Goal: Task Accomplishment & Management: Use online tool/utility

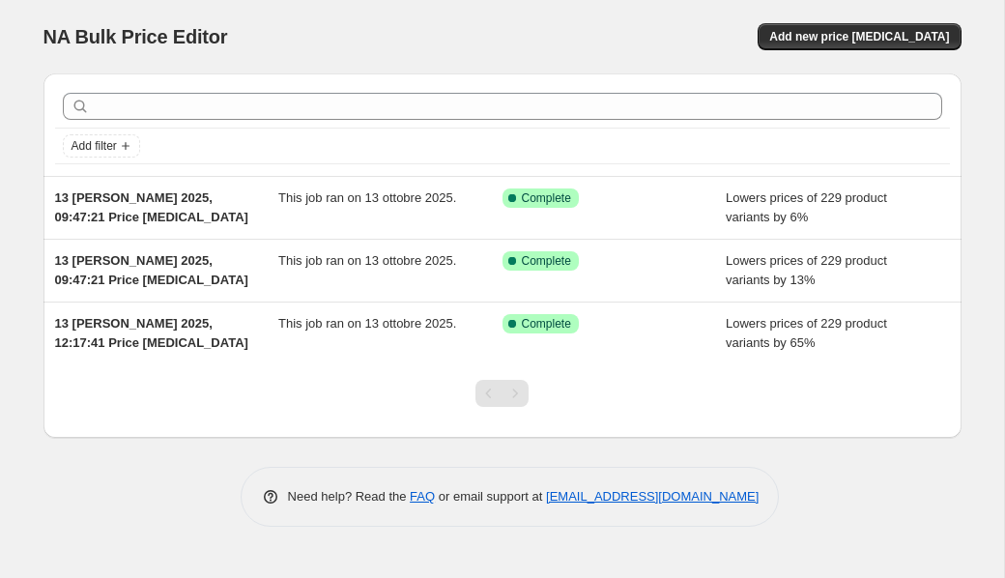
click at [822, 50] on div "NA Bulk Price Editor. This page is ready NA Bulk Price Editor Add new price [ME…" at bounding box center [502, 36] width 918 height 73
click at [825, 42] on span "Add new price [MEDICAL_DATA]" at bounding box center [859, 36] width 180 height 15
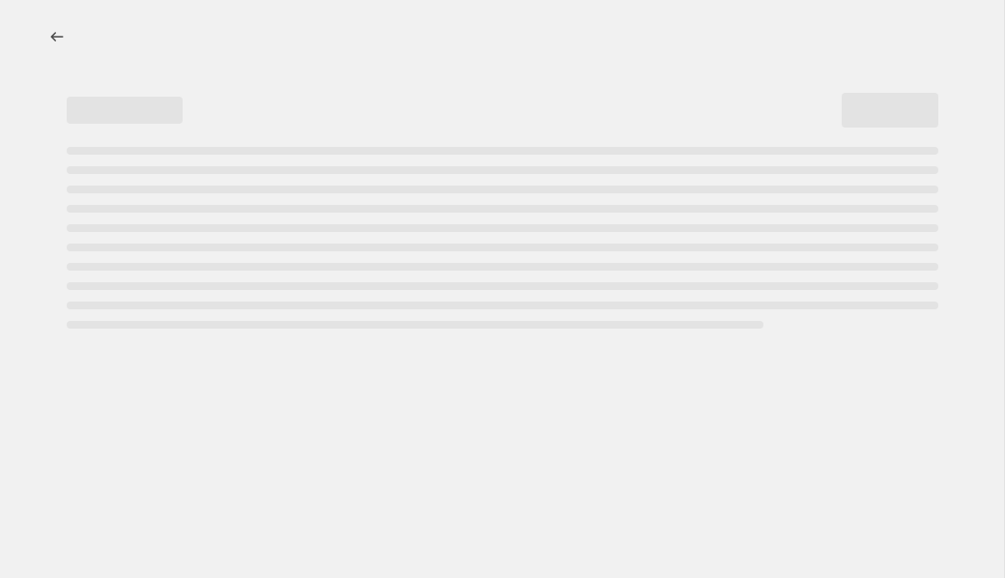
select select "percentage"
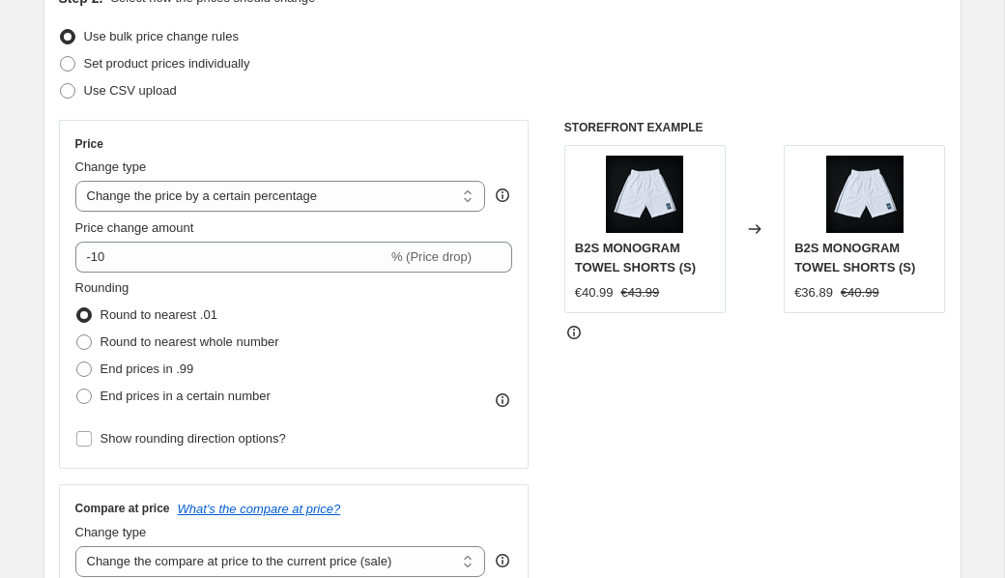
scroll to position [247, 0]
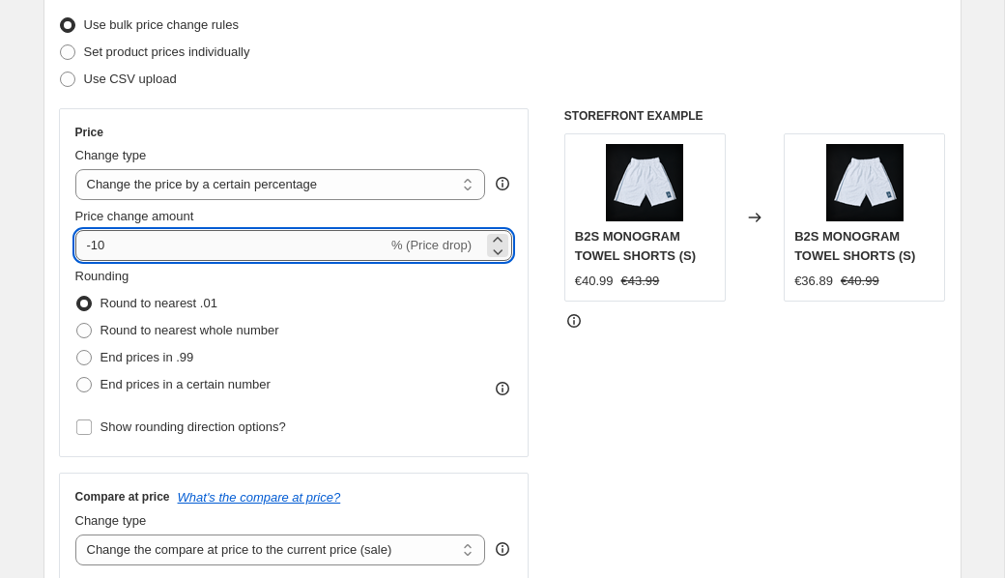
click at [141, 236] on input "-10" at bounding box center [231, 245] width 312 height 31
type input "-1"
type input "1"
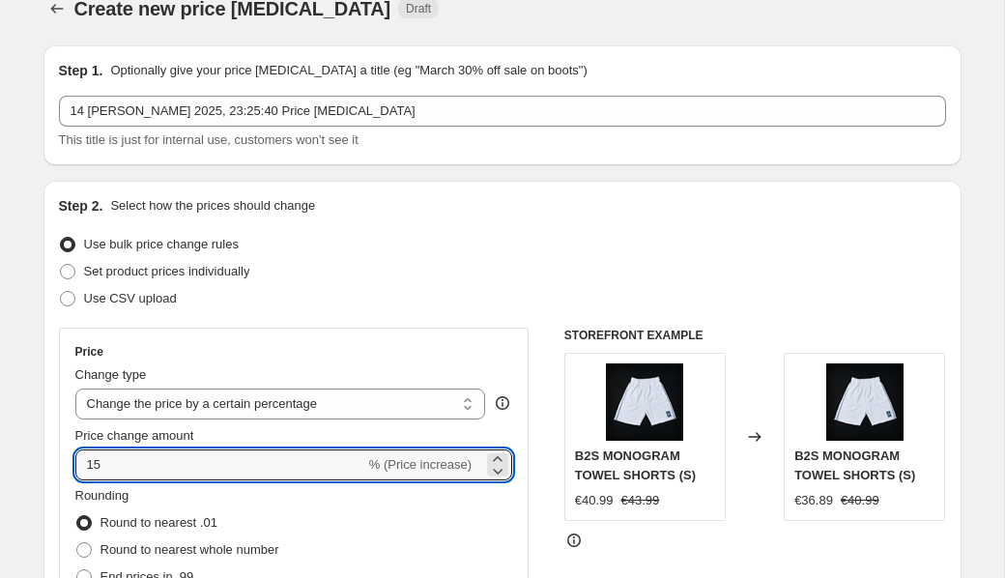
scroll to position [0, 0]
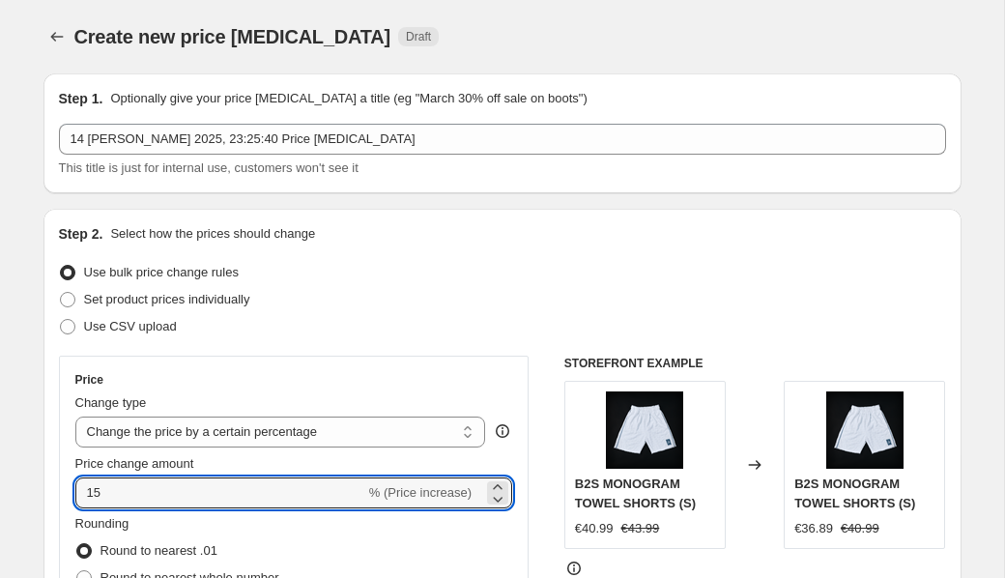
drag, startPoint x: 425, startPoint y: 496, endPoint x: 451, endPoint y: 495, distance: 26.1
click at [429, 496] on span "% (Price increase)" at bounding box center [420, 492] width 102 height 14
click at [499, 489] on icon at bounding box center [497, 498] width 19 height 19
click at [497, 499] on icon at bounding box center [499, 499] width 10 height 6
click at [500, 489] on icon at bounding box center [497, 498] width 19 height 19
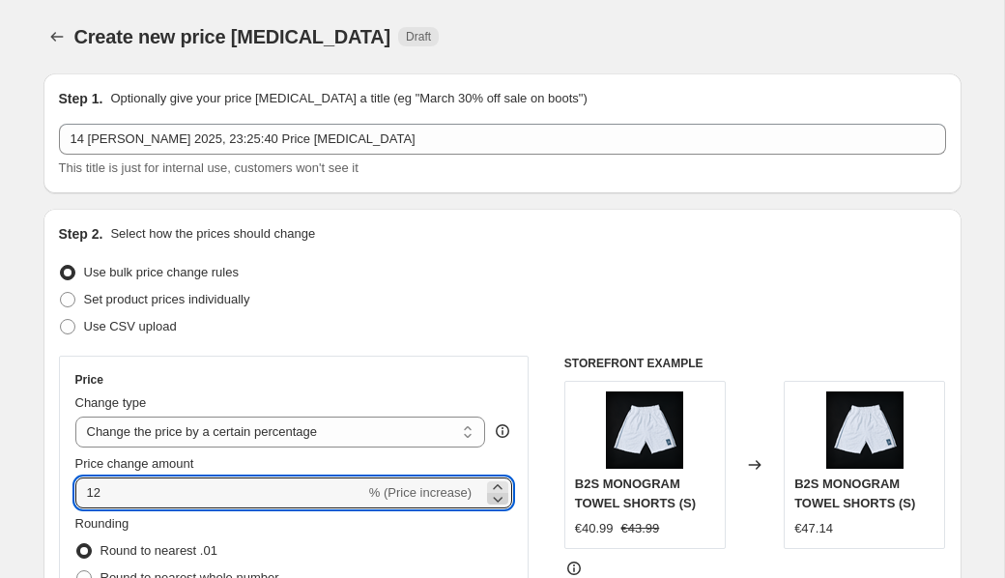
click at [500, 489] on icon at bounding box center [497, 498] width 19 height 19
click at [501, 498] on icon at bounding box center [497, 498] width 19 height 19
type input "8"
drag, startPoint x: 233, startPoint y: 492, endPoint x: 102, endPoint y: 476, distance: 131.3
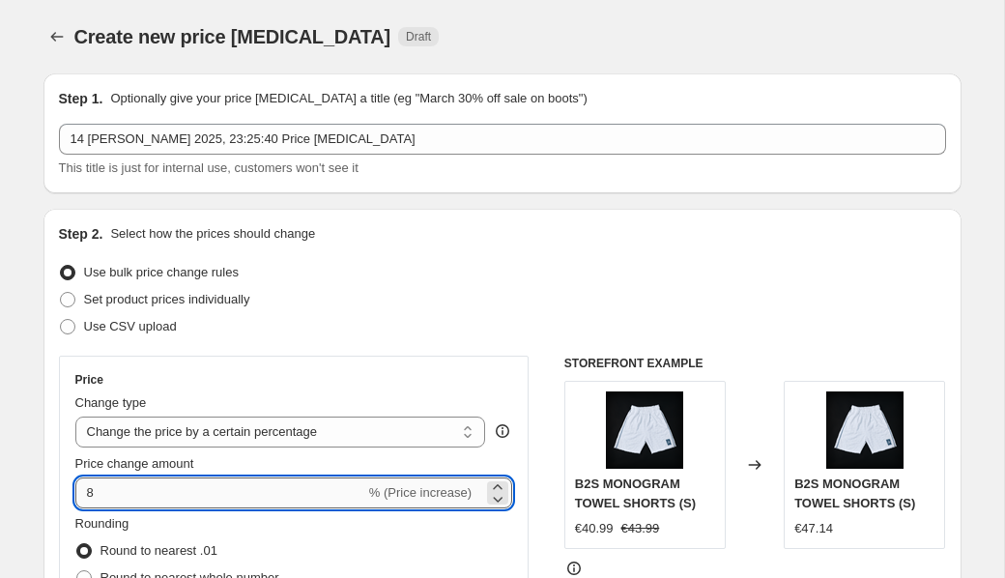
click at [103, 477] on input "8" at bounding box center [220, 492] width 290 height 31
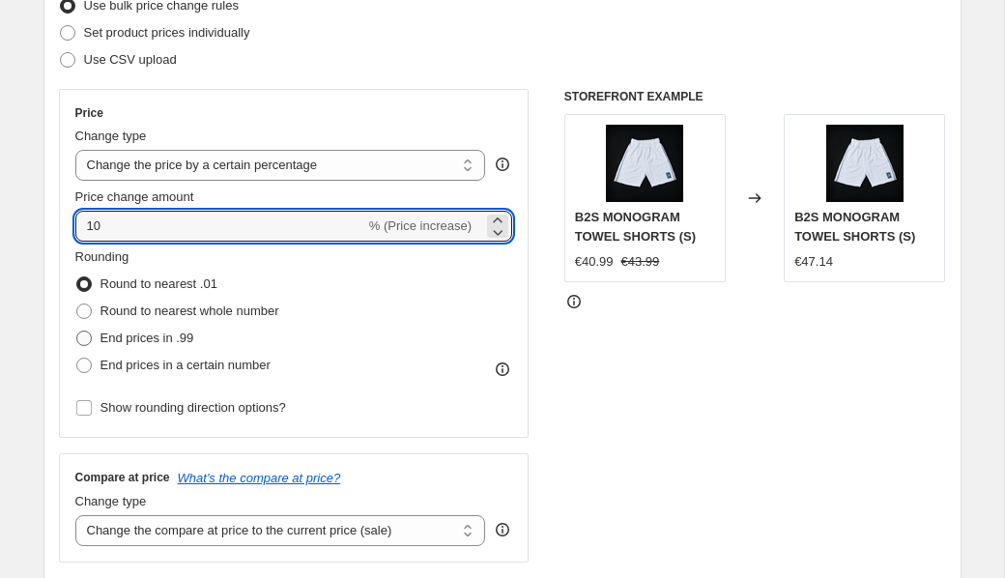
scroll to position [271, 0]
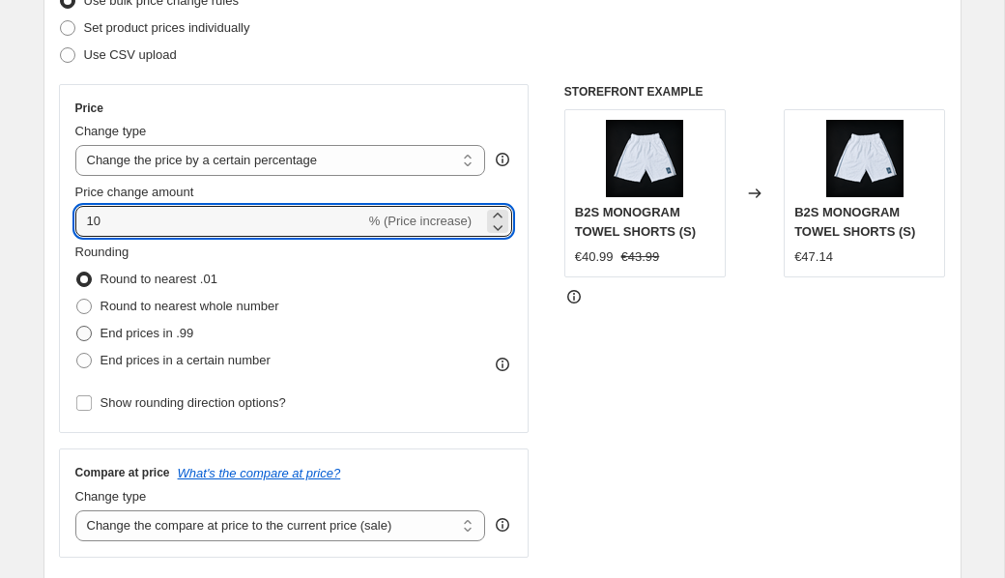
type input "10"
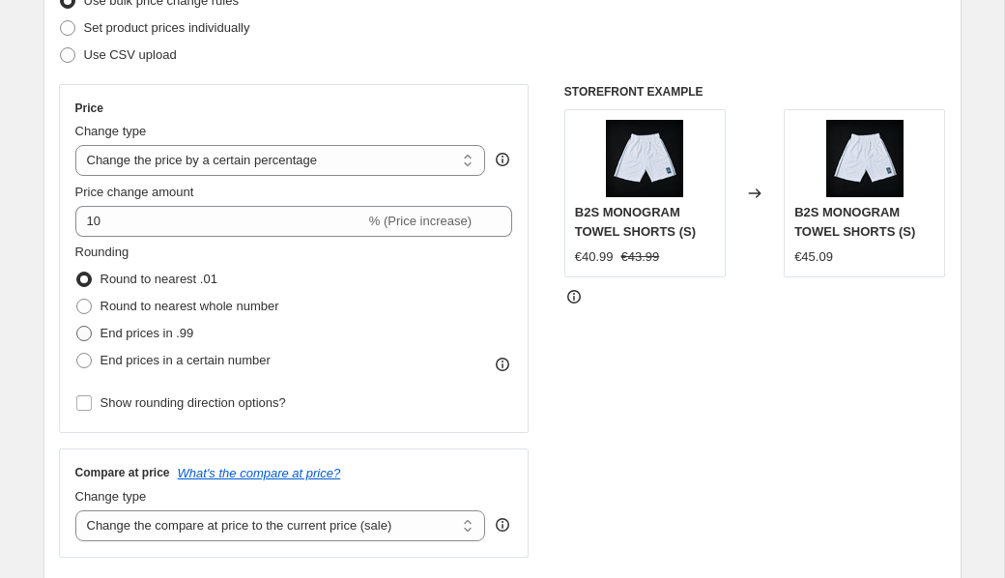
click at [148, 339] on span "End prices in .99" at bounding box center [147, 333] width 94 height 14
click at [77, 326] on input "End prices in .99" at bounding box center [76, 326] width 1 height 1
radio input "true"
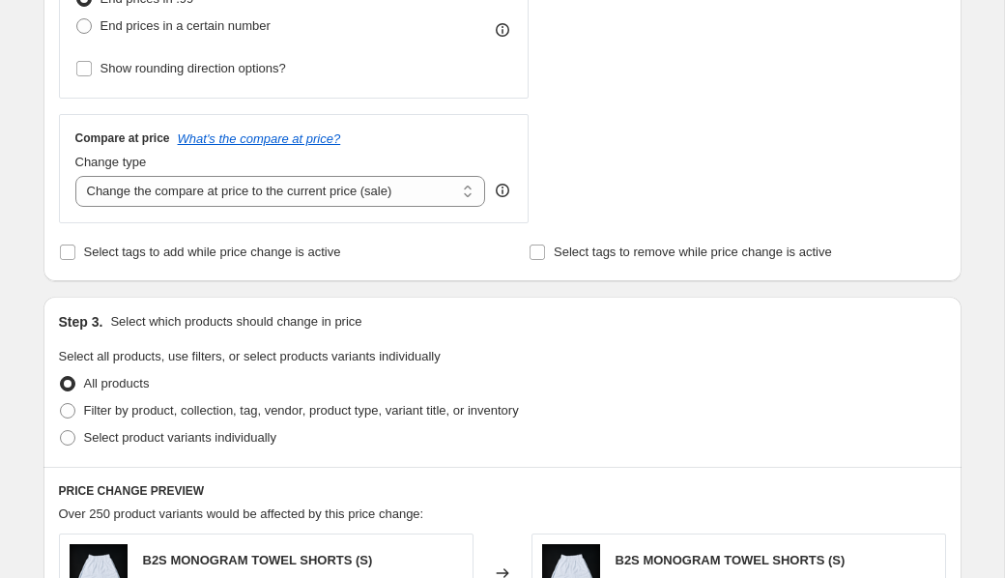
scroll to position [608, 0]
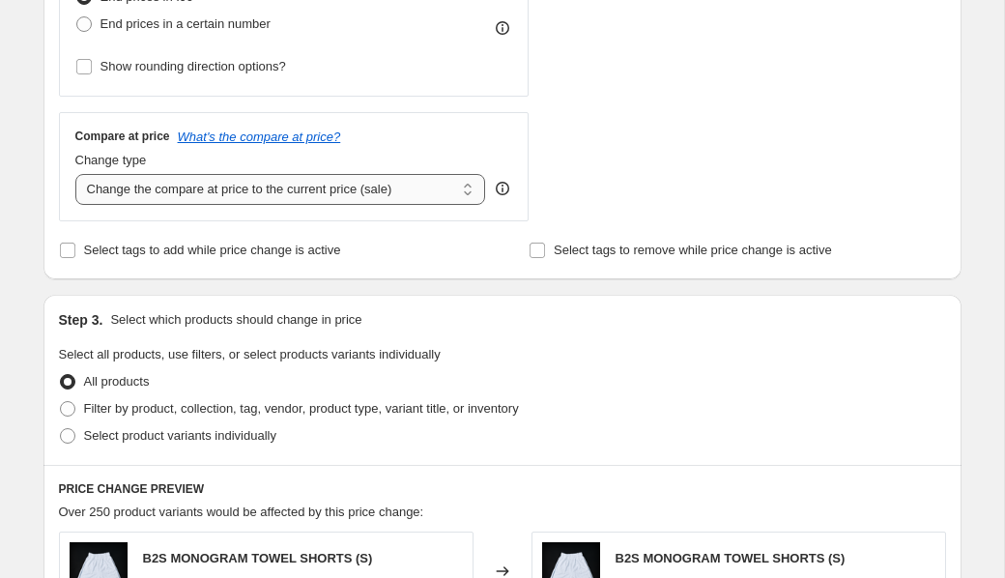
click at [319, 197] on select "Change the compare at price to the current price (sale) Change the compare at p…" at bounding box center [280, 189] width 411 height 31
click at [75, 174] on select "Change the compare at price to the current price (sale) Change the compare at p…" at bounding box center [280, 189] width 411 height 31
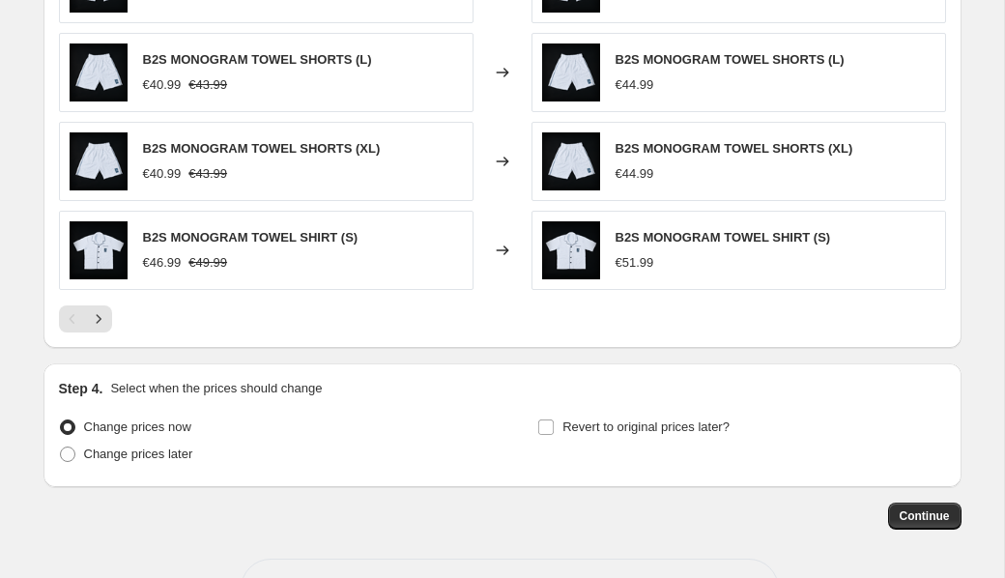
scroll to position [1353, 0]
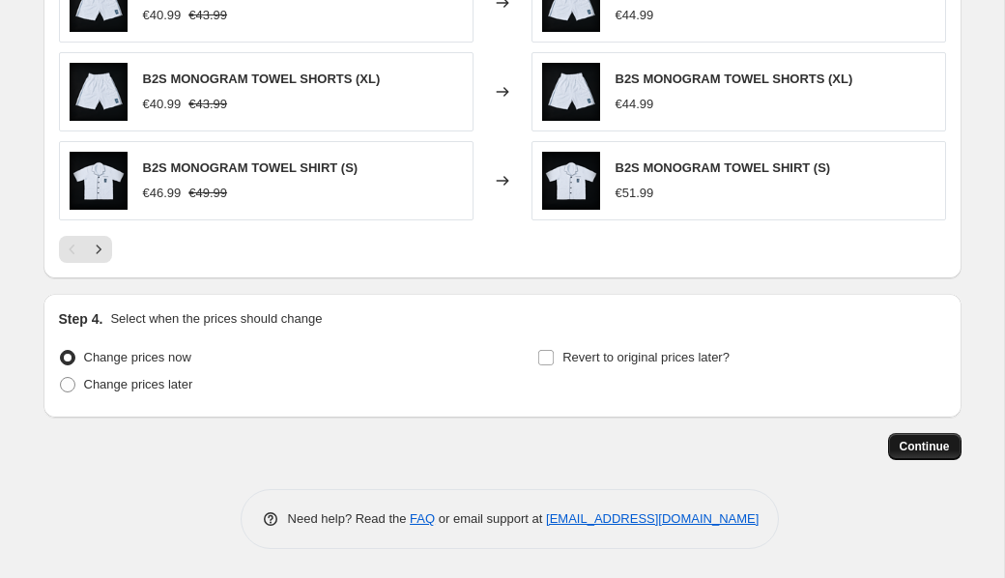
click at [891, 440] on button "Continue" at bounding box center [924, 446] width 73 height 27
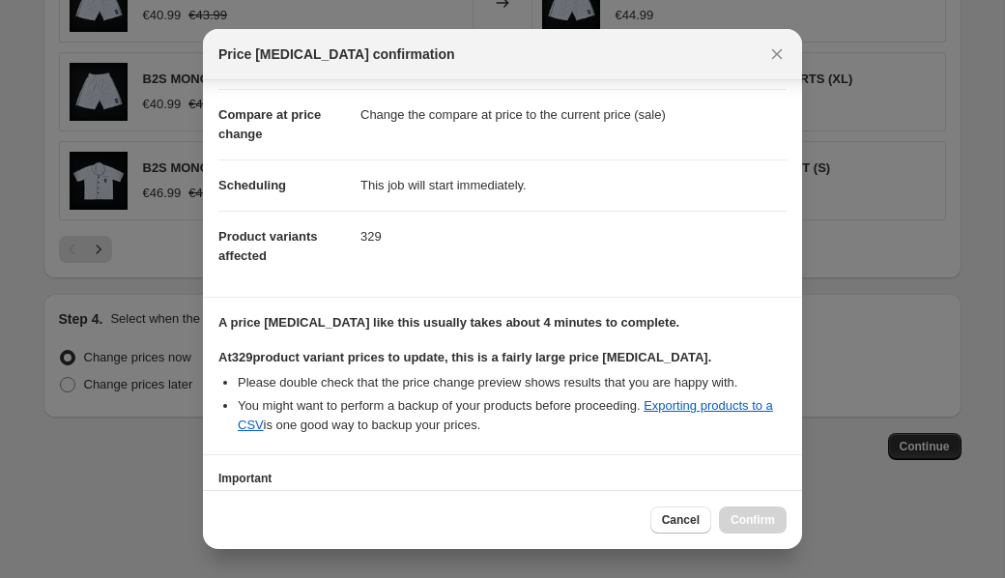
scroll to position [223, 0]
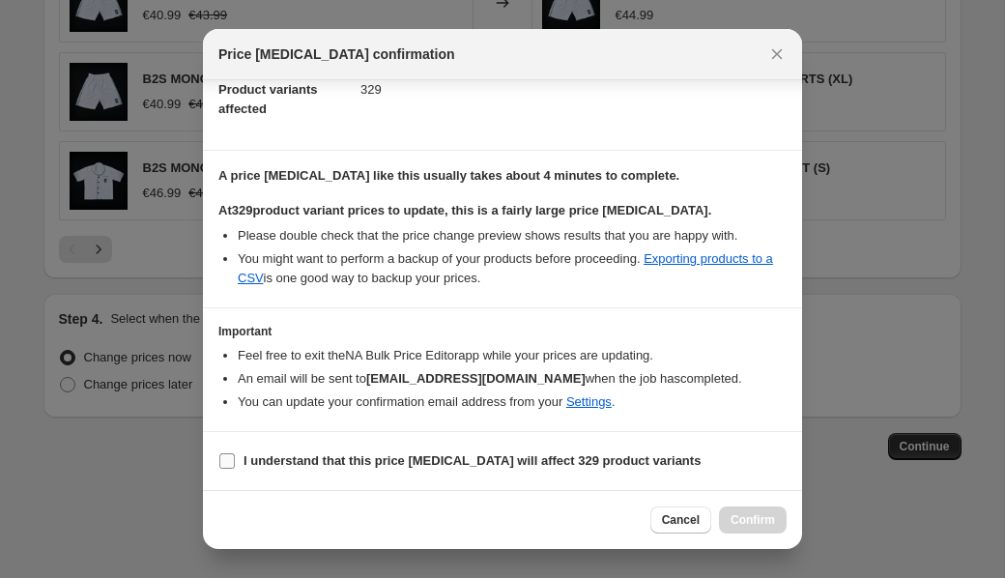
drag, startPoint x: 245, startPoint y: 452, endPoint x: 320, endPoint y: 467, distance: 75.8
click at [247, 453] on b "I understand that this price change job will affect 329 product variants" at bounding box center [471, 460] width 457 height 14
click at [235, 453] on input "I understand that this price change job will affect 329 product variants" at bounding box center [226, 460] width 15 height 15
checkbox input "true"
click at [757, 515] on span "Confirm" at bounding box center [752, 519] width 44 height 15
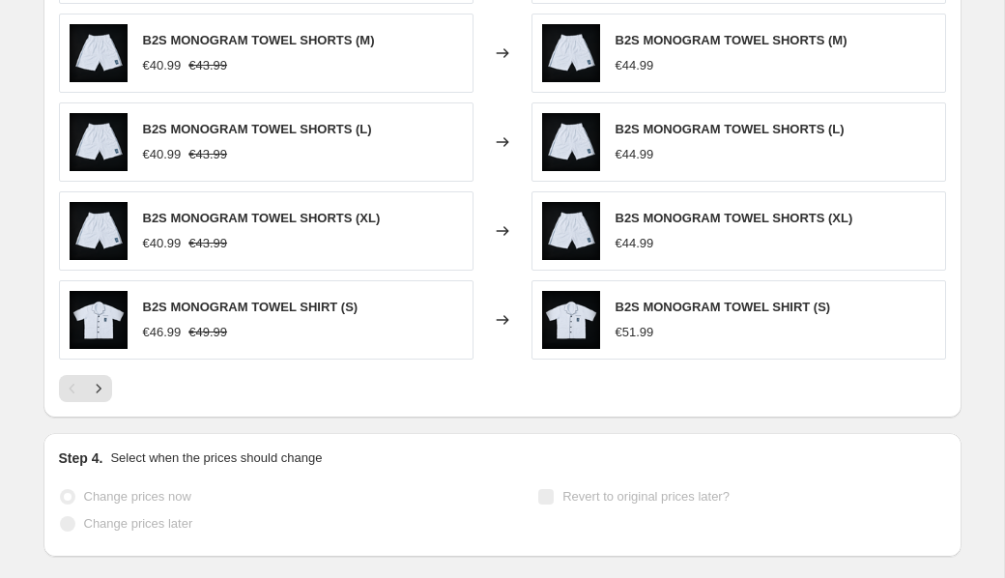
scroll to position [1404, 0]
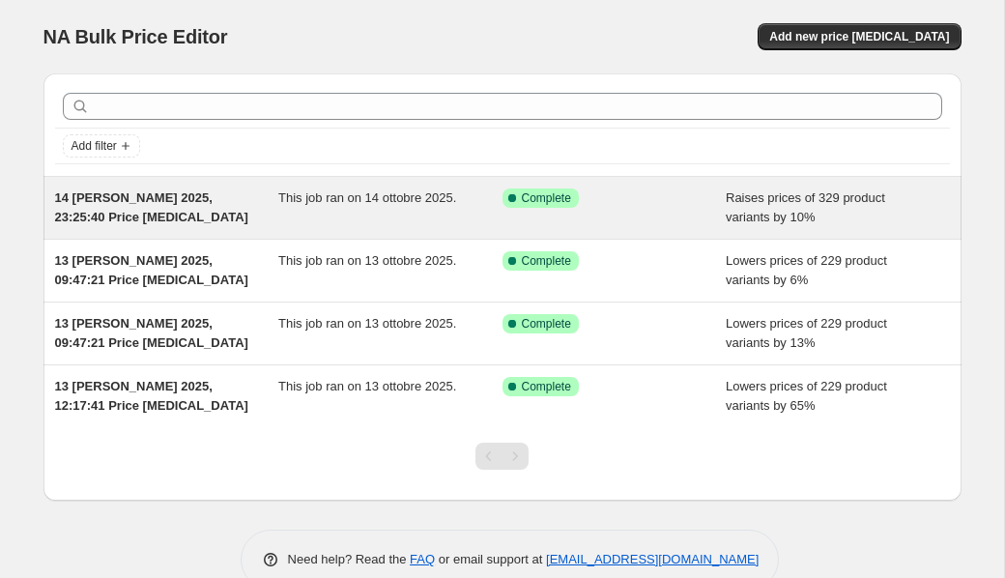
click at [352, 207] on div "This job ran on 14 ottobre 2025." at bounding box center [390, 207] width 224 height 39
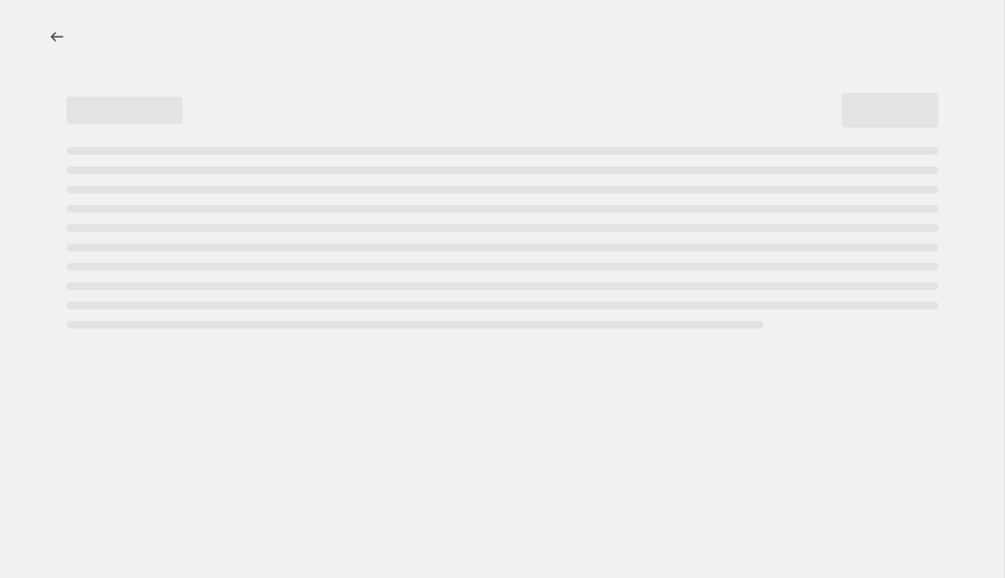
select select "percentage"
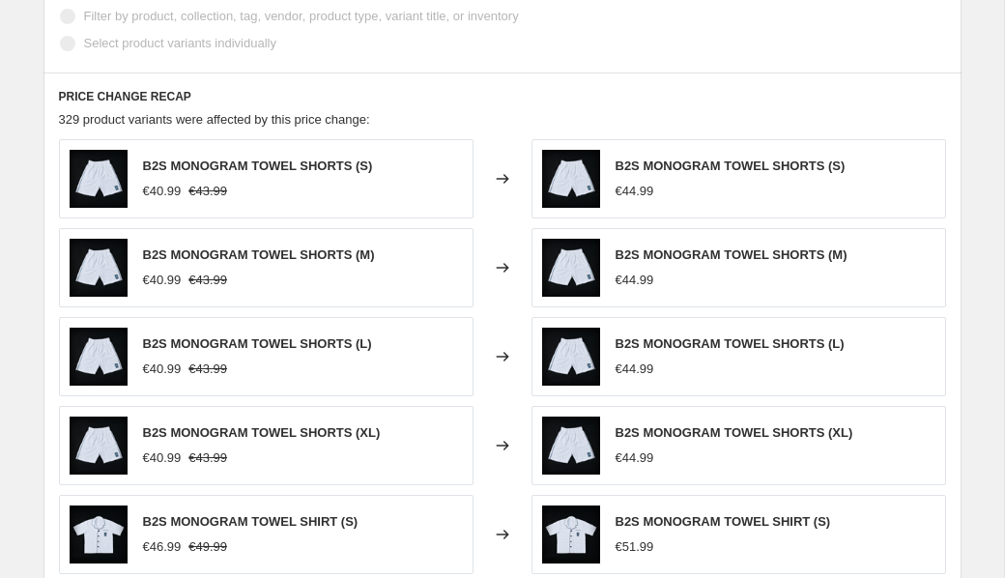
scroll to position [1225, 0]
